Goal: Information Seeking & Learning: Learn about a topic

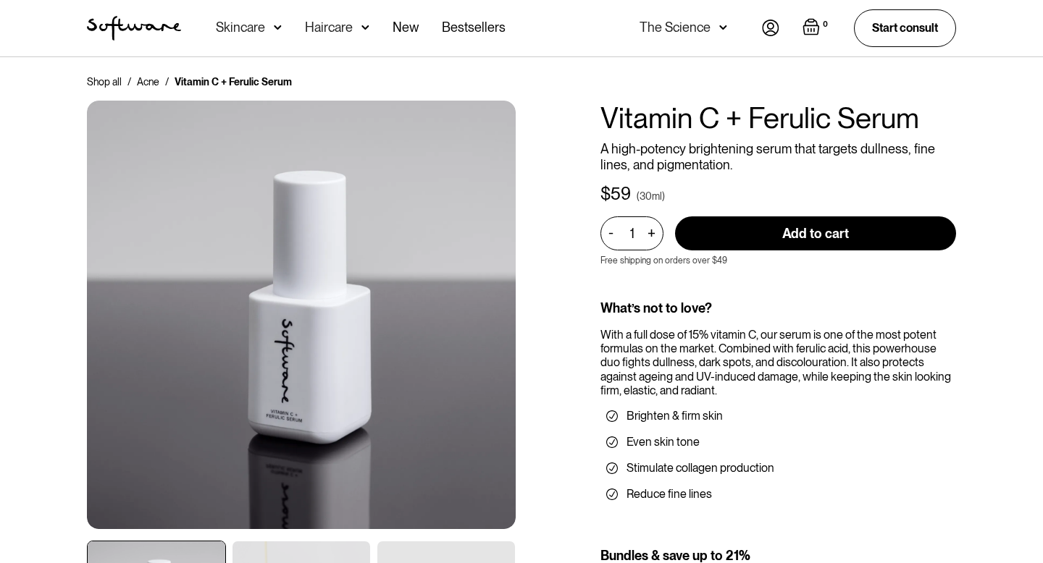
click at [243, 30] on div "Skincare" at bounding box center [240, 27] width 49 height 14
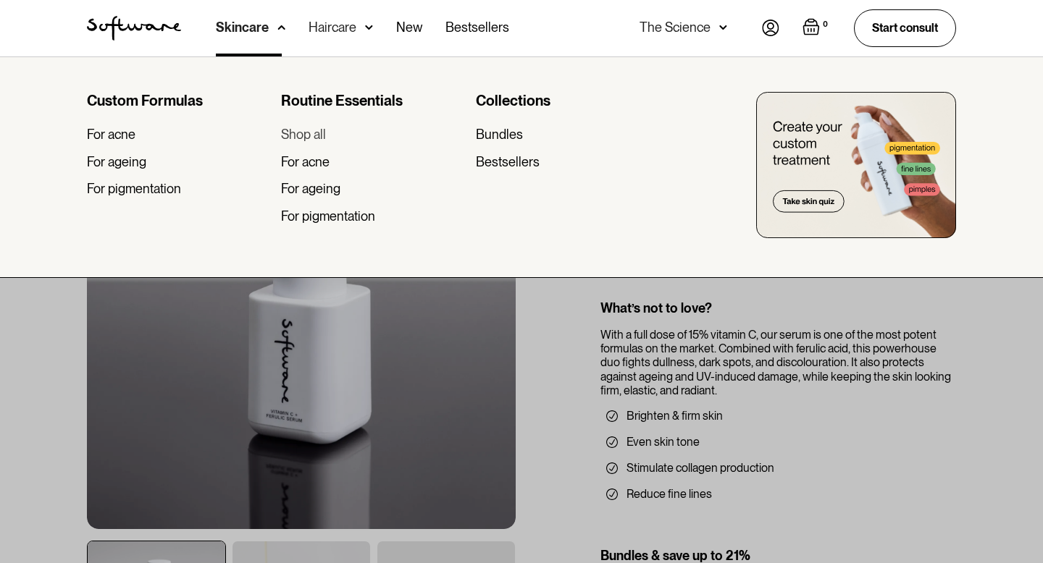
click at [291, 134] on div "Shop all" at bounding box center [303, 135] width 45 height 16
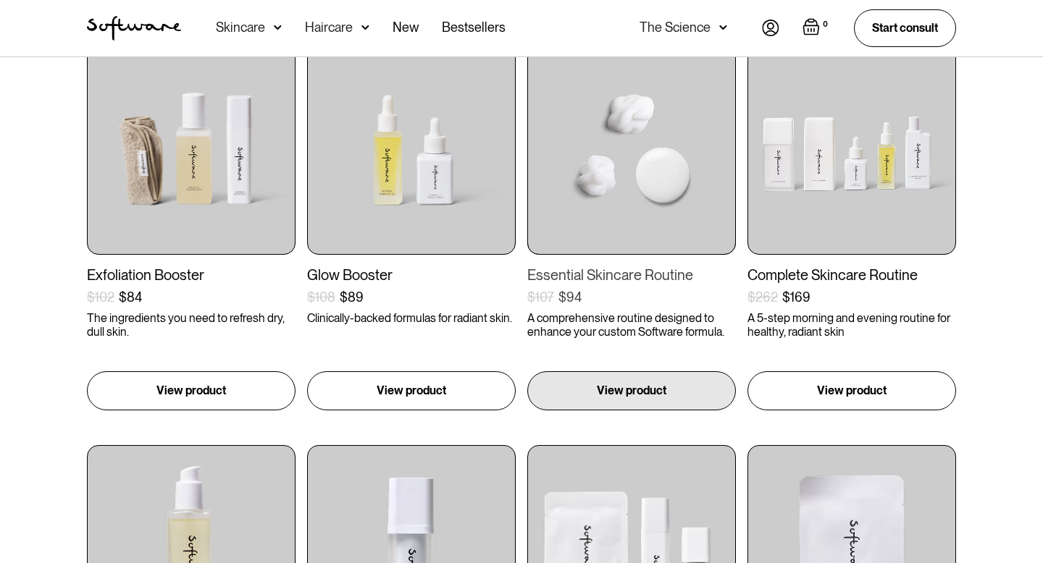
click at [587, 270] on div "Essential Skincare Routine" at bounding box center [631, 275] width 209 height 17
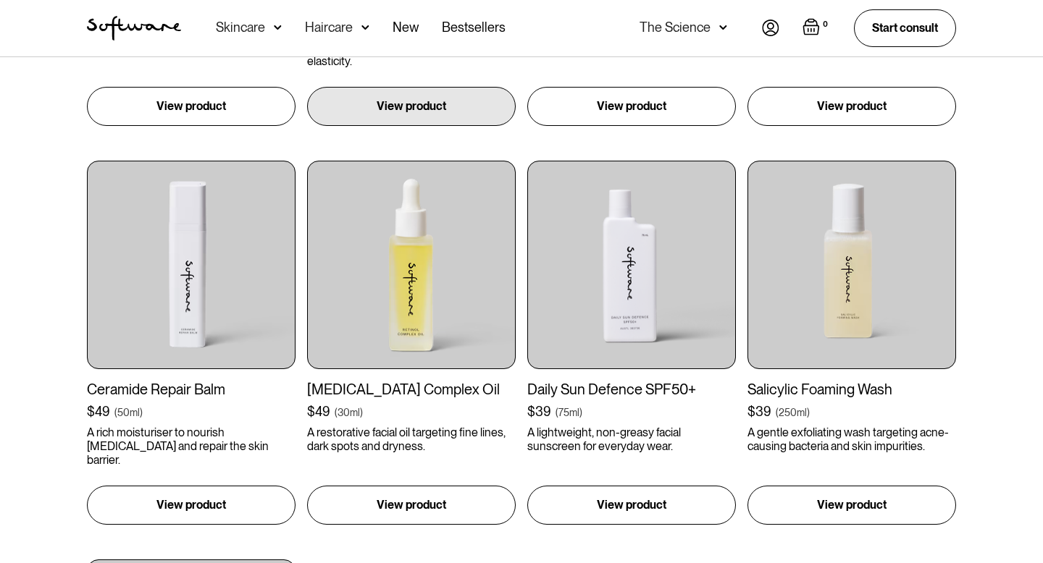
scroll to position [1396, 0]
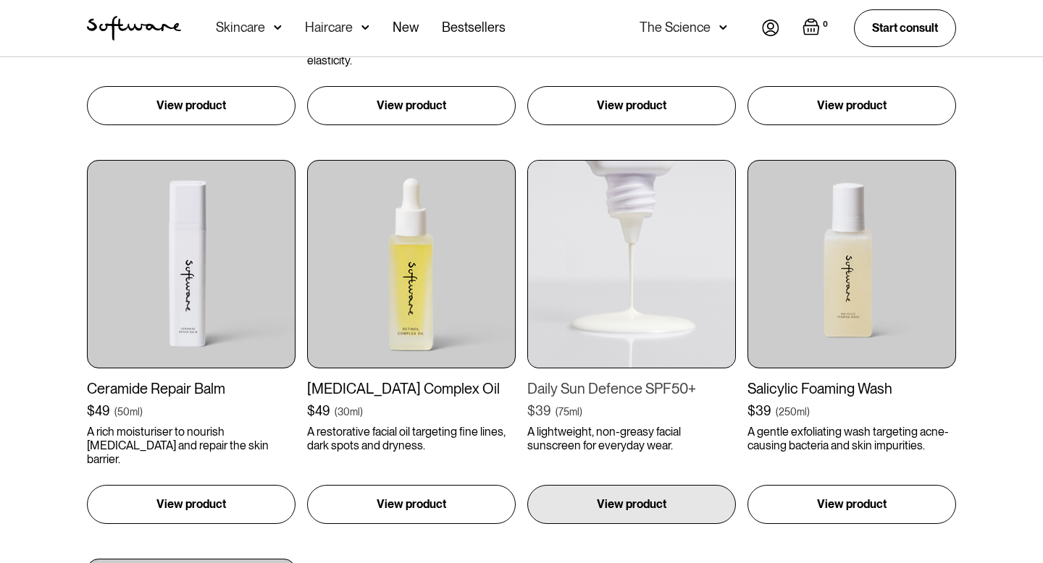
click at [616, 394] on div "Daily Sun Defence SPF50+" at bounding box center [631, 388] width 209 height 17
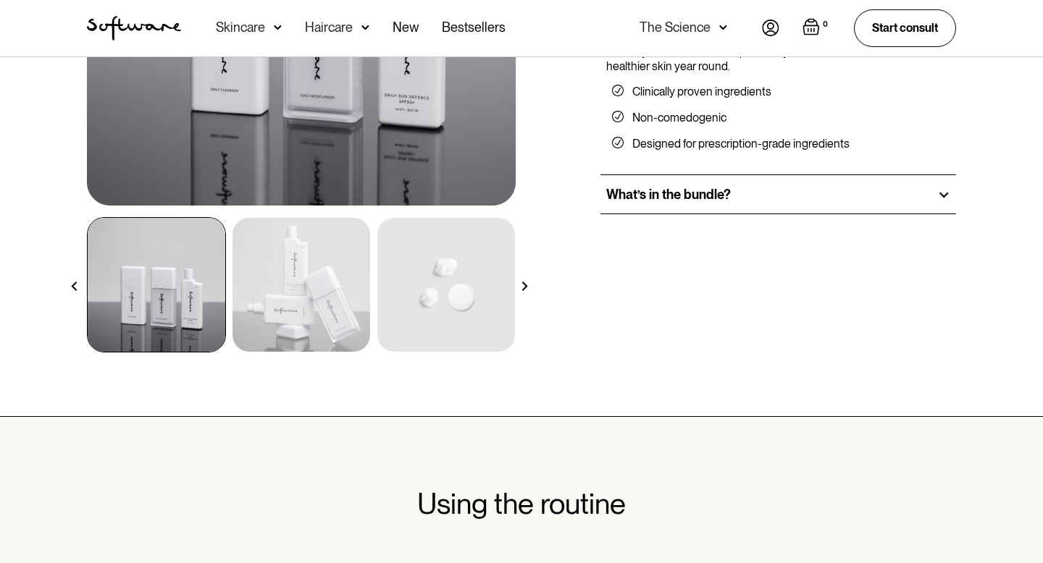
scroll to position [345, 0]
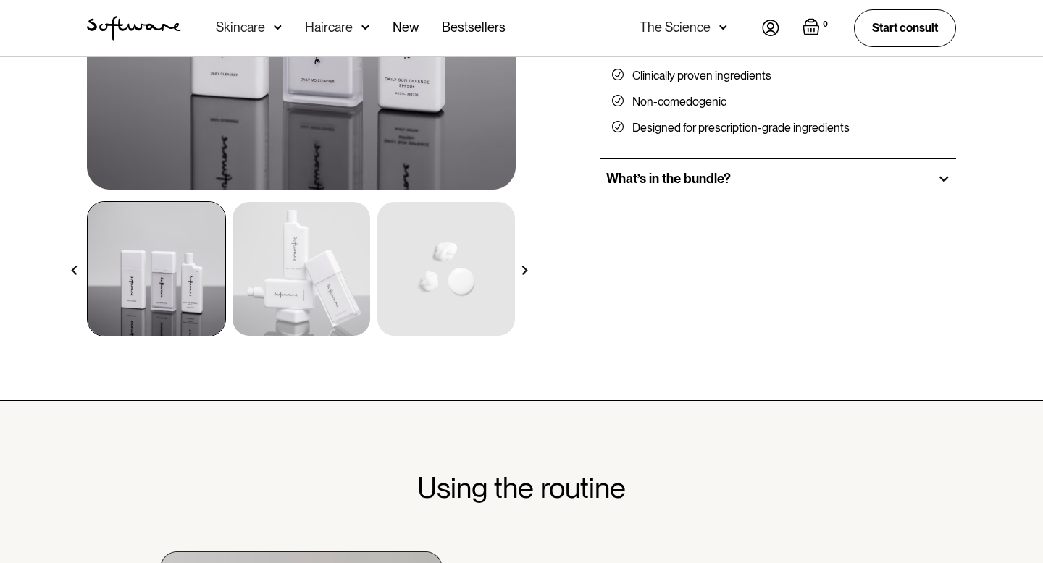
click at [739, 184] on div "What’s in the bundle?" at bounding box center [778, 178] width 356 height 39
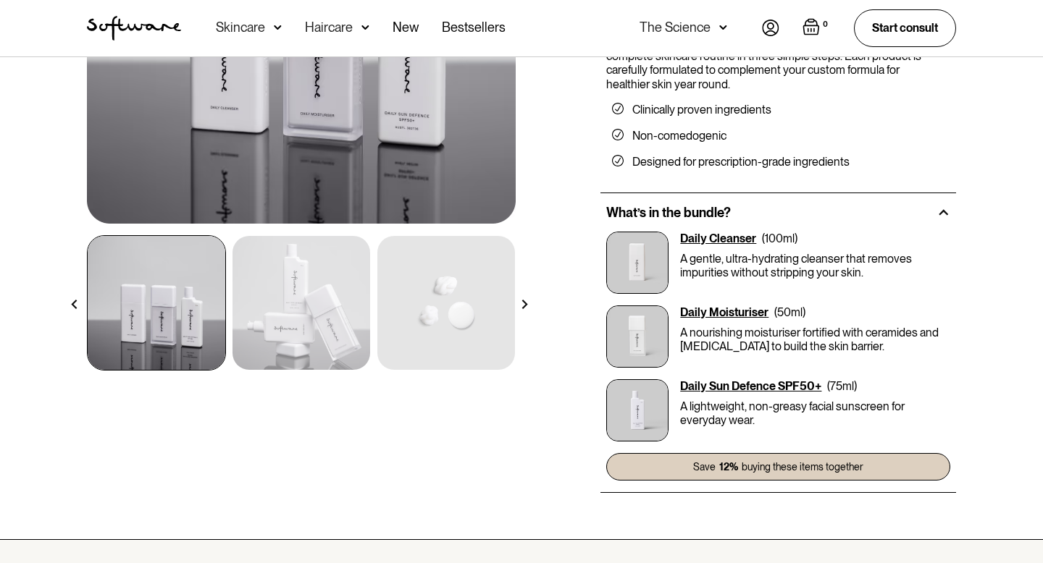
scroll to position [313, 0]
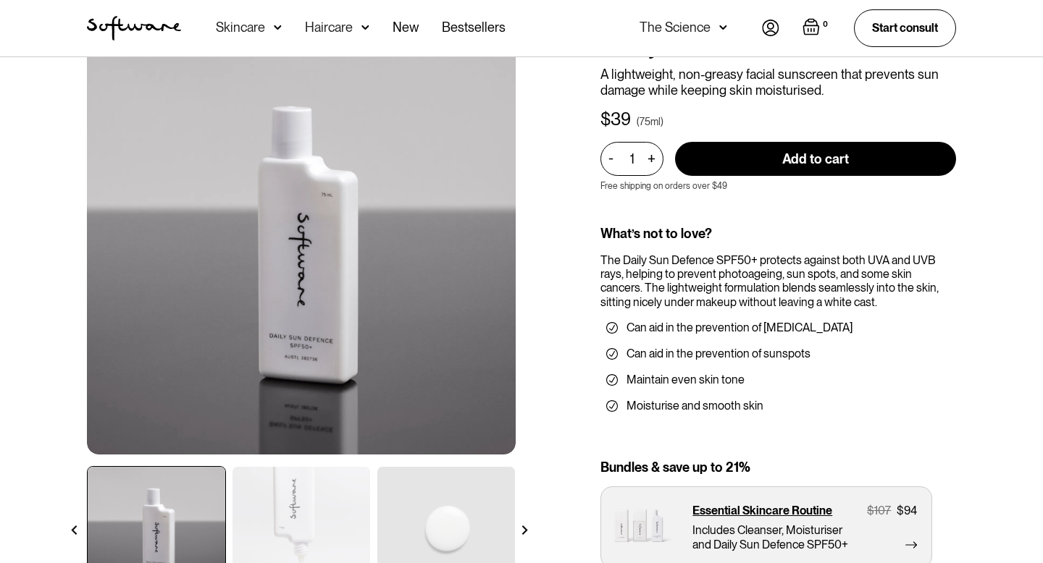
scroll to position [87, 0]
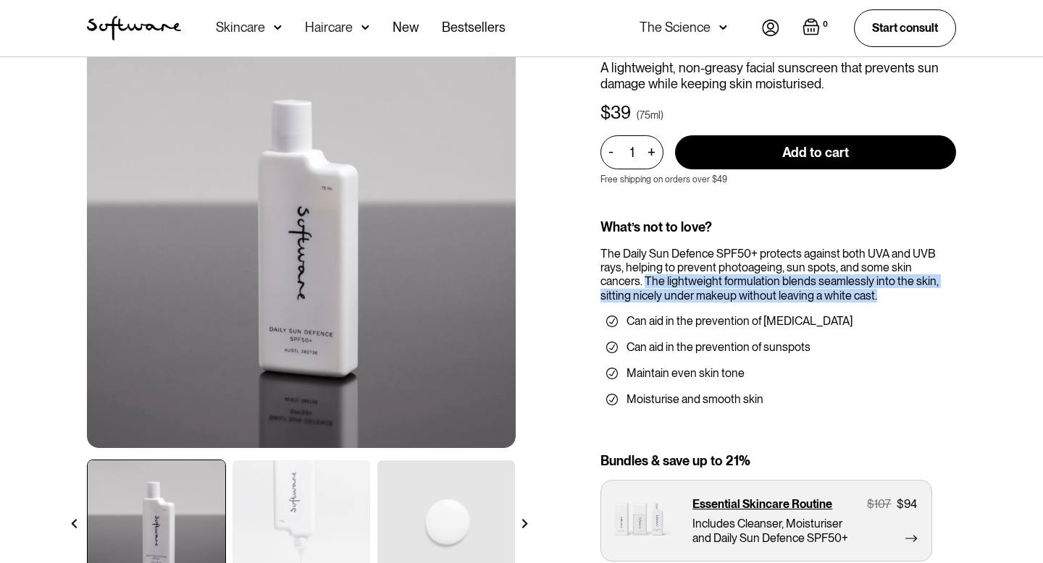
drag, startPoint x: 601, startPoint y: 282, endPoint x: 818, endPoint y: 296, distance: 217.0
click at [818, 296] on div "The Daily Sun Defence SPF50+ protects against both UVA and UVB rays, helping to…" at bounding box center [778, 275] width 356 height 56
copy div "The lightweight formulation blends seamlessly into the skin, sitting nicely und…"
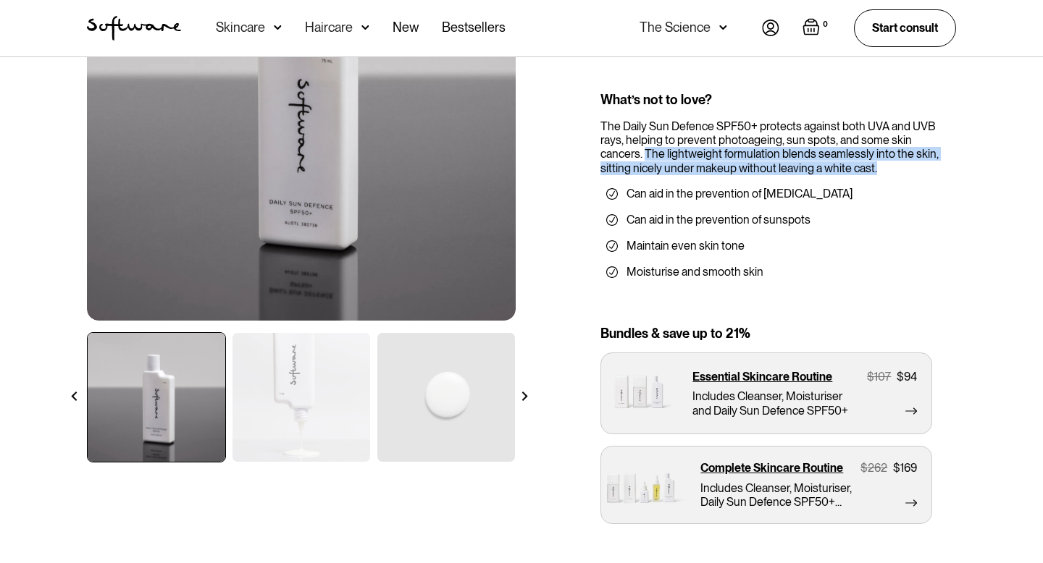
scroll to position [217, 0]
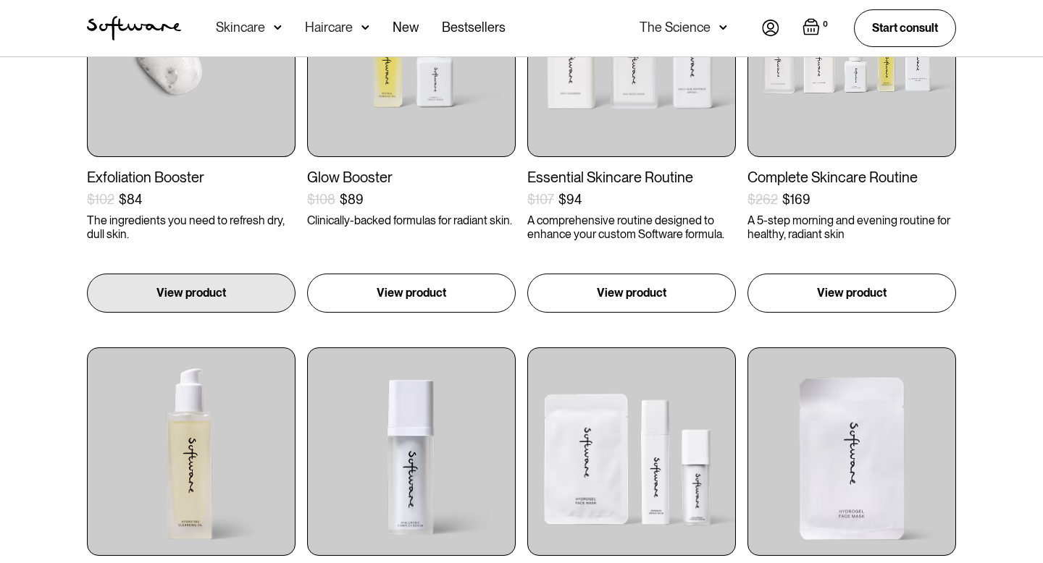
scroll to position [400, 0]
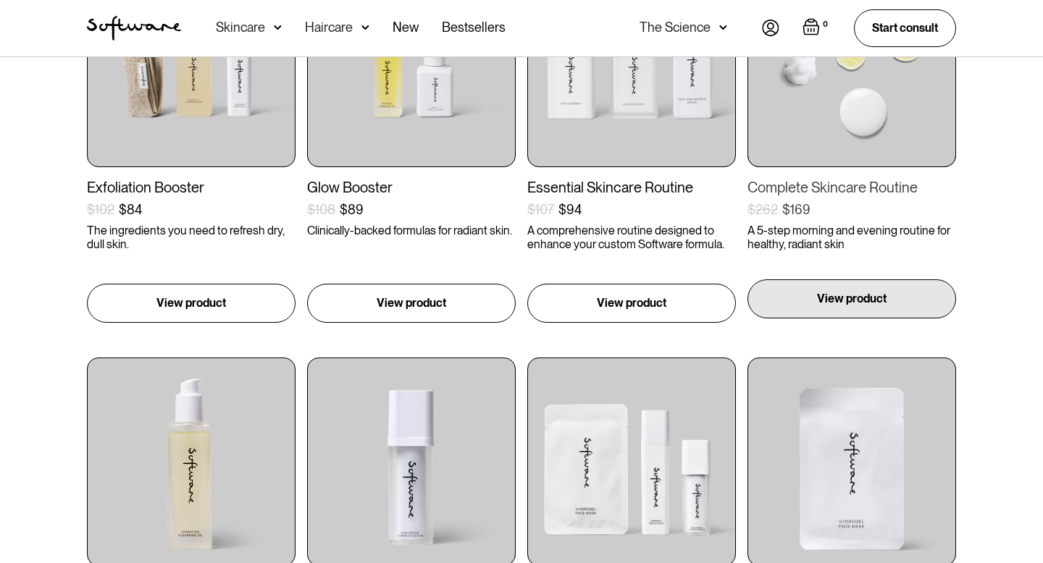
click at [820, 289] on div "View product" at bounding box center [851, 299] width 209 height 39
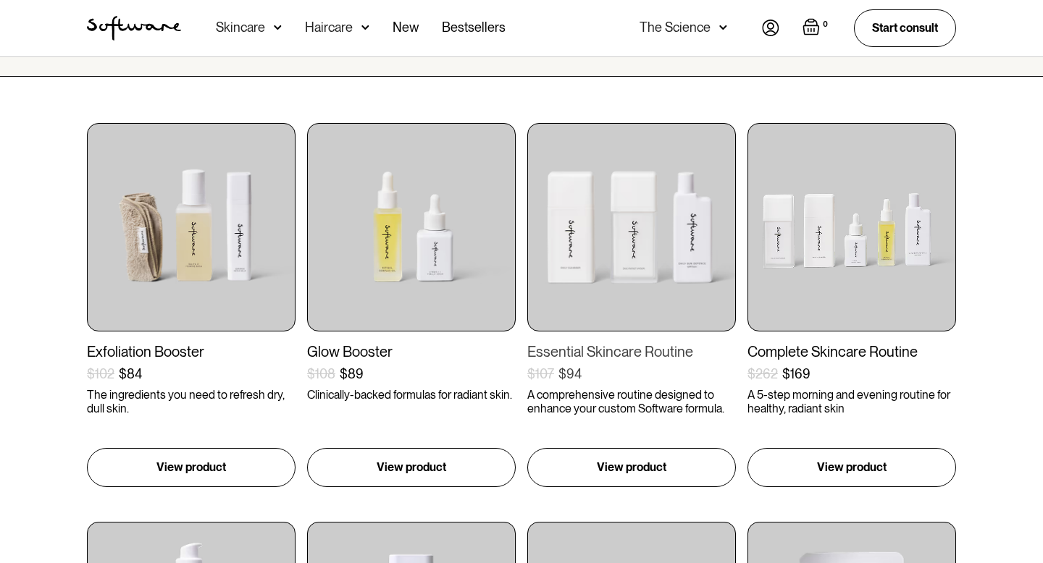
scroll to position [275, 0]
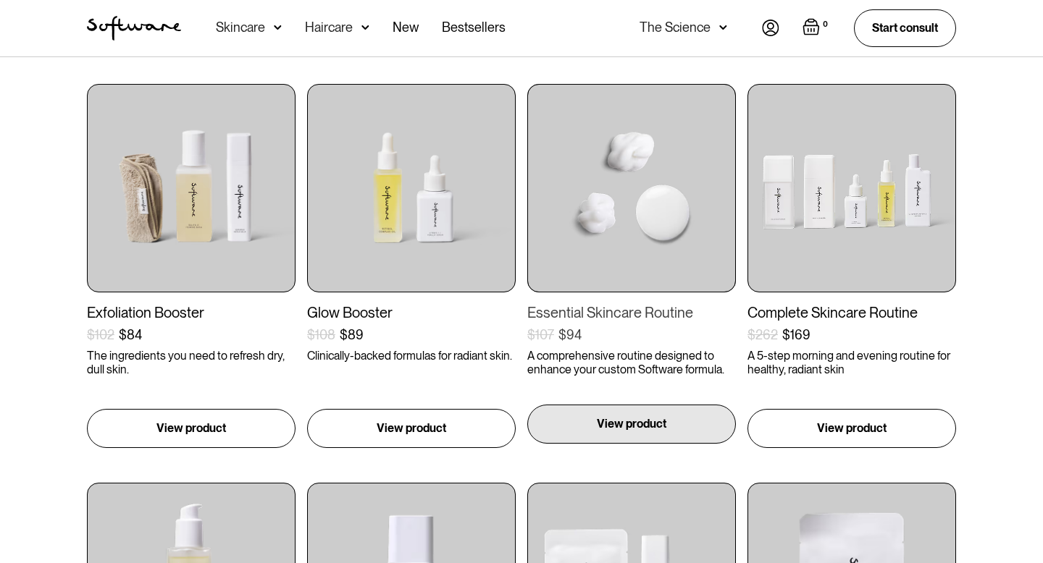
click at [605, 421] on p "View product" at bounding box center [632, 424] width 70 height 17
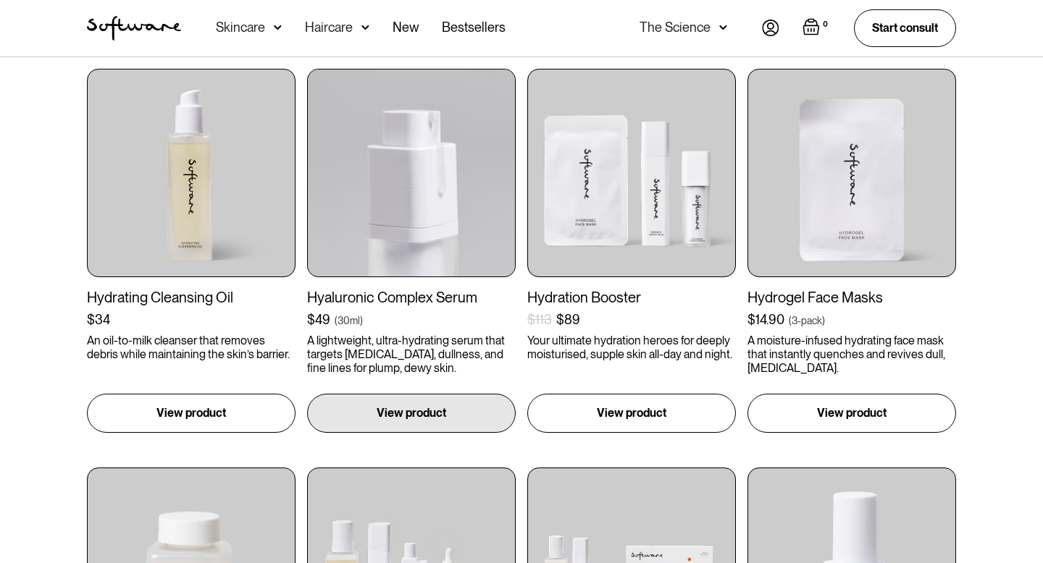
scroll to position [692, 0]
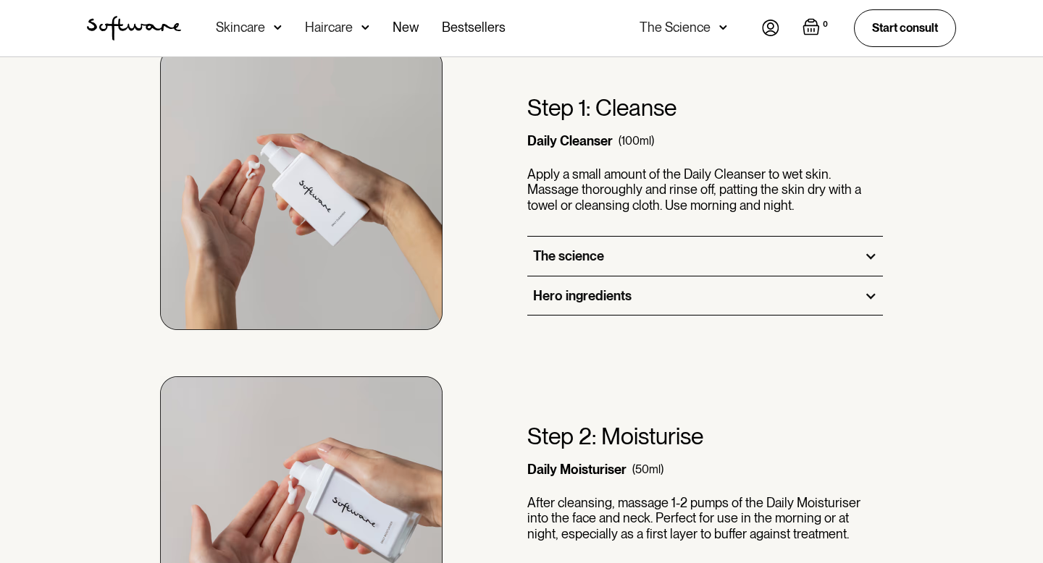
scroll to position [852, 0]
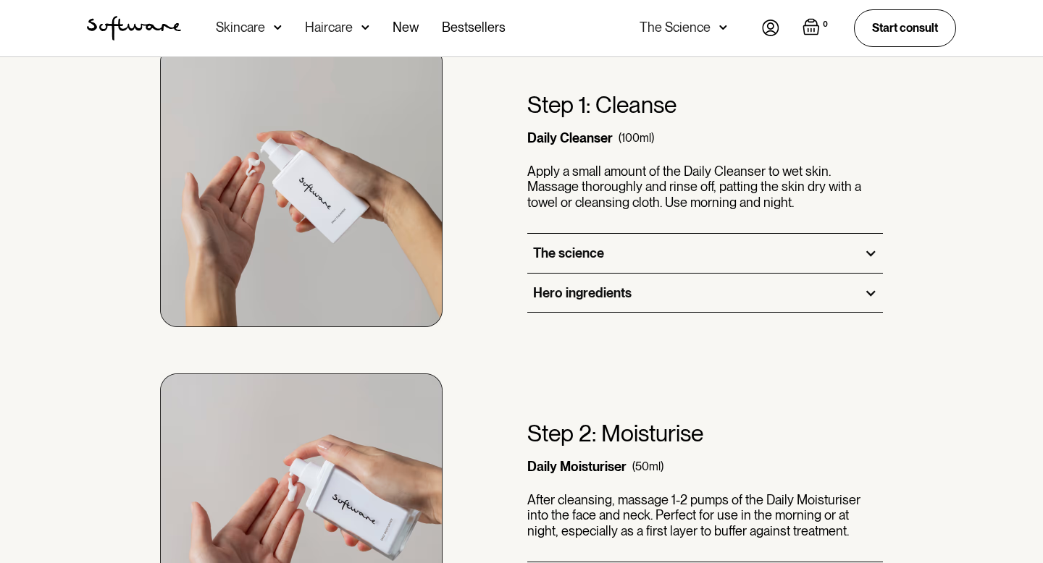
click at [647, 259] on div "The science" at bounding box center [705, 253] width 356 height 39
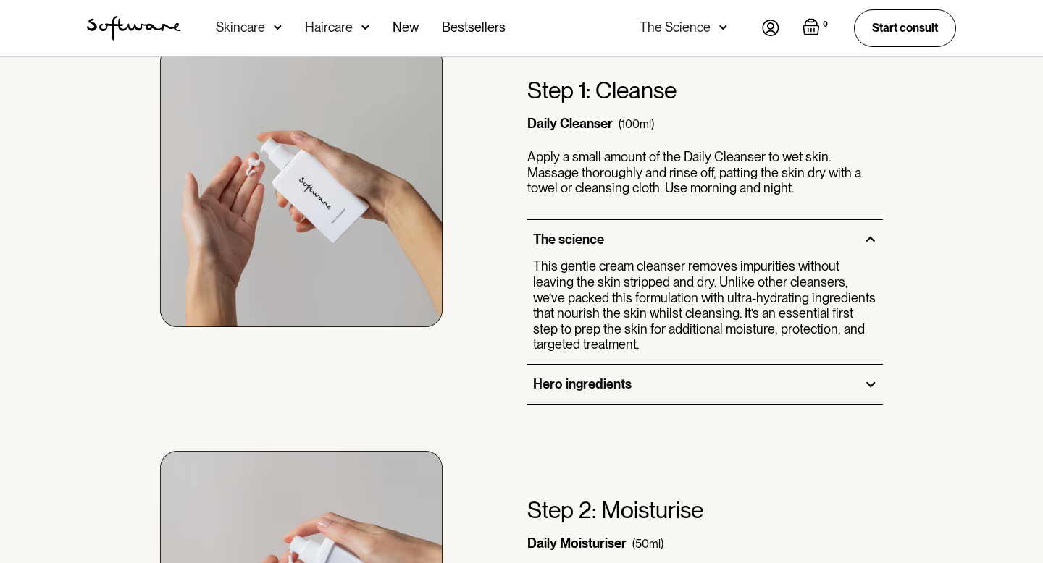
click at [640, 393] on div "Hero ingredients" at bounding box center [705, 384] width 356 height 39
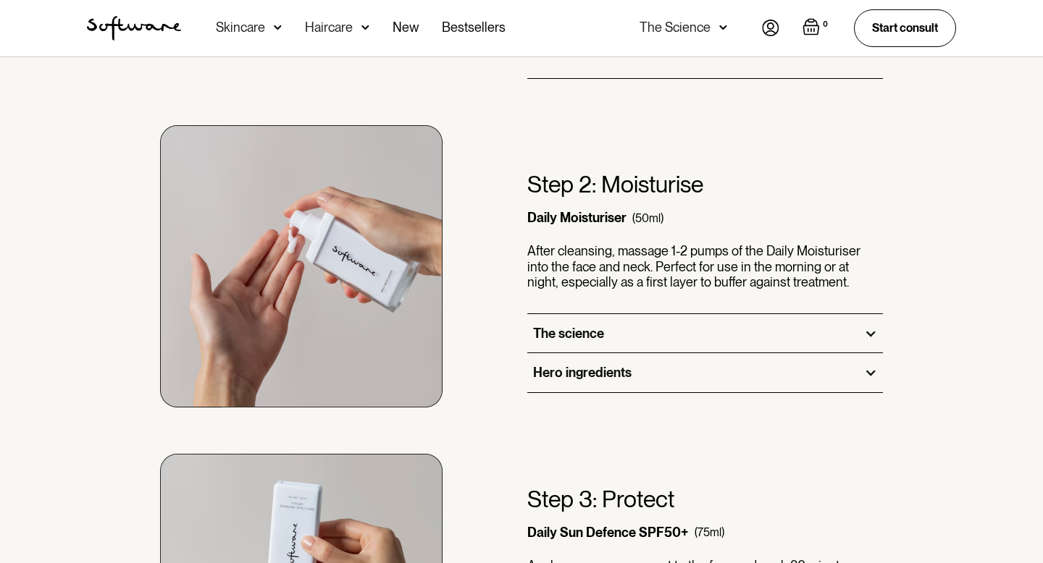
scroll to position [1317, 0]
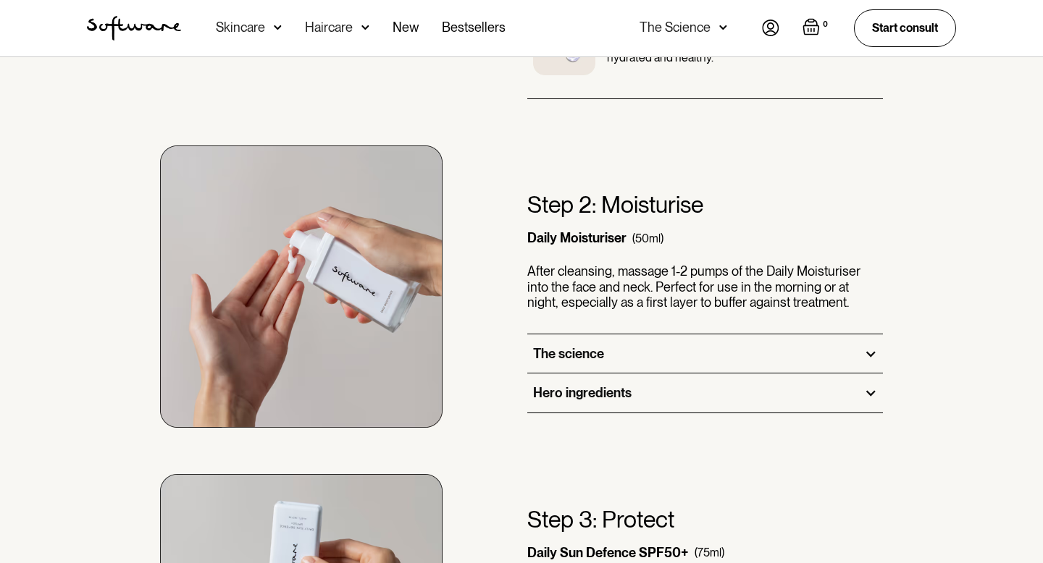
click at [644, 390] on div "Hero ingredients" at bounding box center [705, 393] width 356 height 39
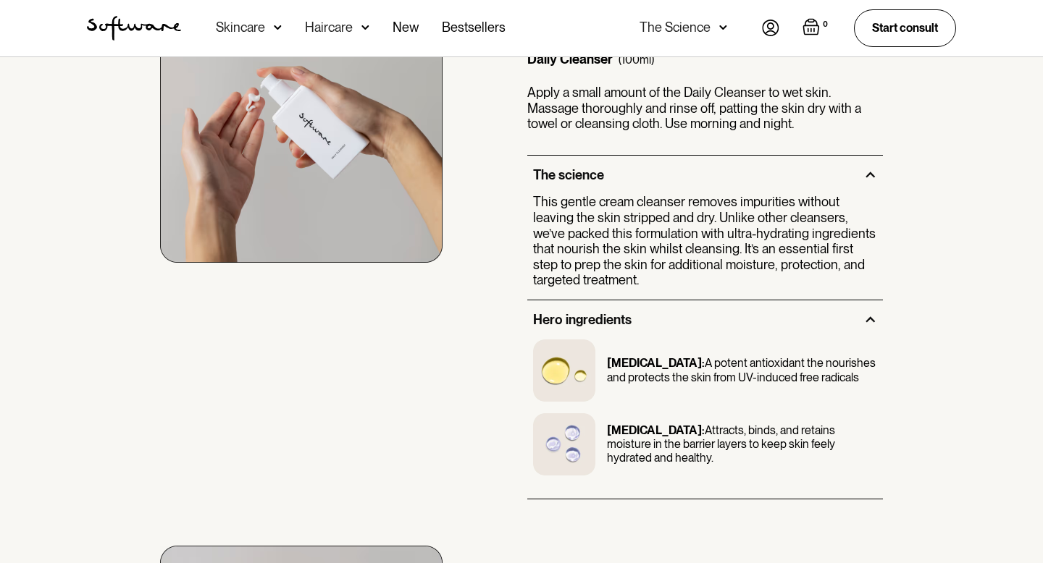
scroll to position [920, 0]
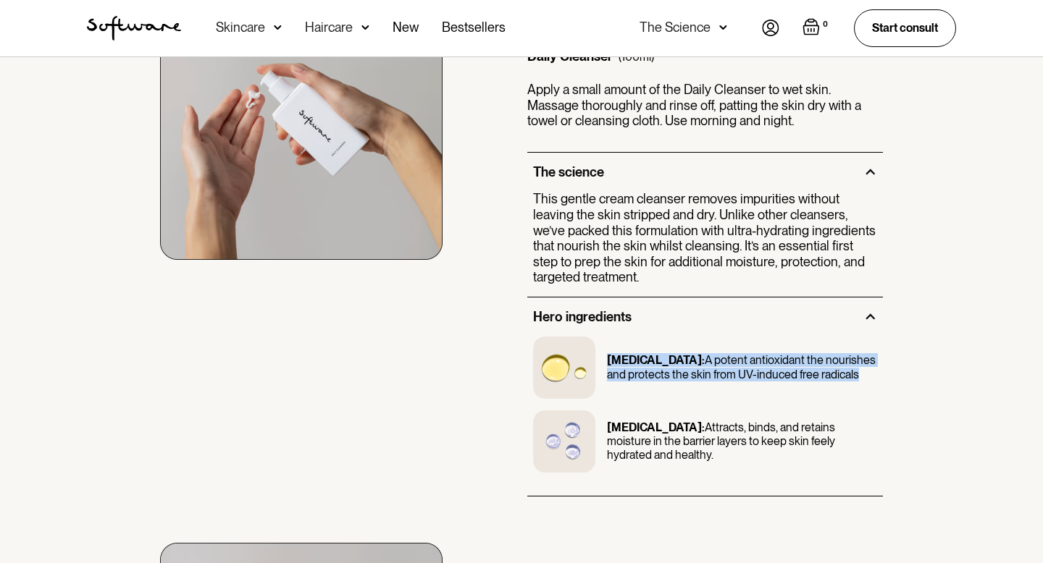
drag, startPoint x: 610, startPoint y: 360, endPoint x: 851, endPoint y: 374, distance: 241.5
click at [852, 374] on p "Vitamin E: A potent antioxidant the nourishes and protects the skin from UV-ind…" at bounding box center [742, 367] width 270 height 28
copy p "Vitamin E: A potent antioxidant the nourishes and protects the skin from UV-ind…"
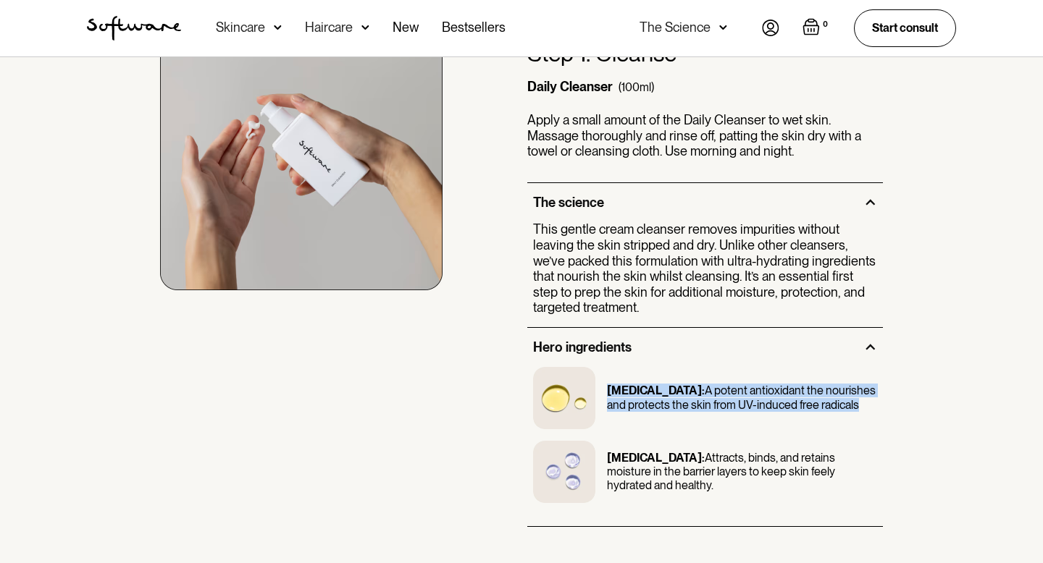
scroll to position [890, 0]
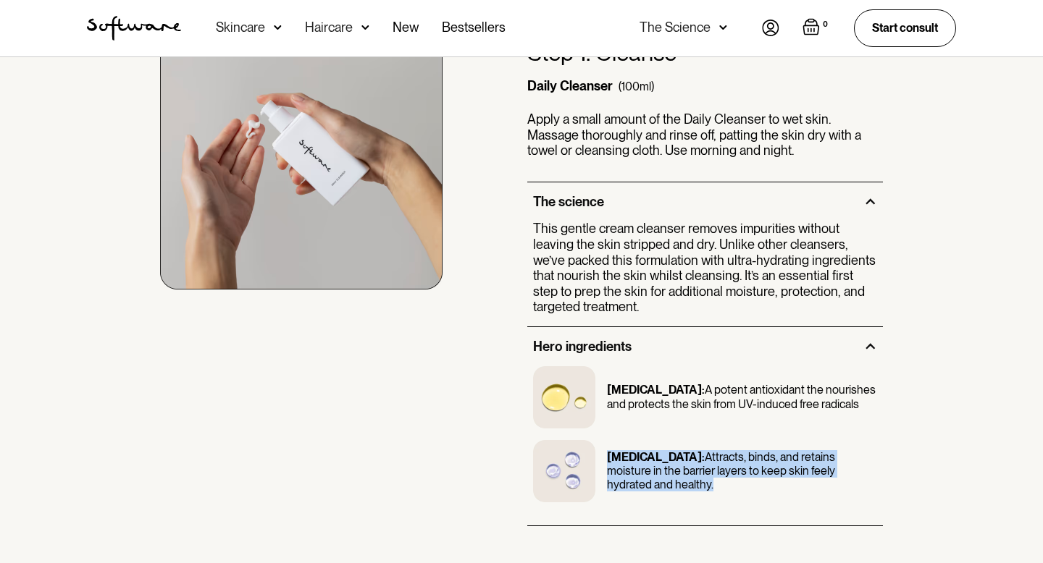
drag, startPoint x: 605, startPoint y: 457, endPoint x: 739, endPoint y: 487, distance: 137.2
click at [740, 487] on div "Sodium Hyaluronate: Attracts, binds, and retains moisture in the barrier layers…" at bounding box center [705, 471] width 344 height 62
copy p "Sodium Hyaluronate: Attracts, binds, and retains moisture in the barrier layers…"
